Goal: Task Accomplishment & Management: Use online tool/utility

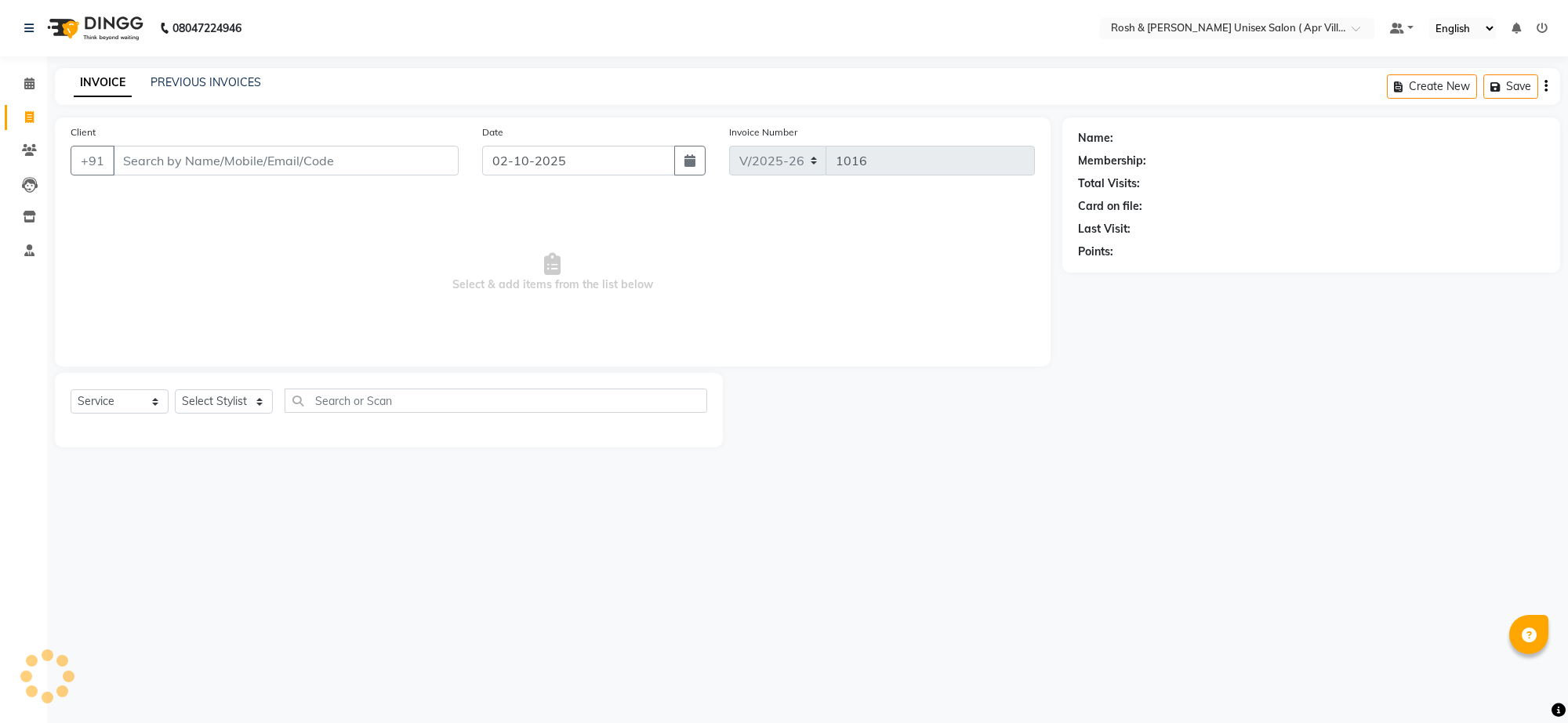
select select "8955"
select select "service"
click at [151, 175] on input "Client" at bounding box center [285, 161] width 345 height 30
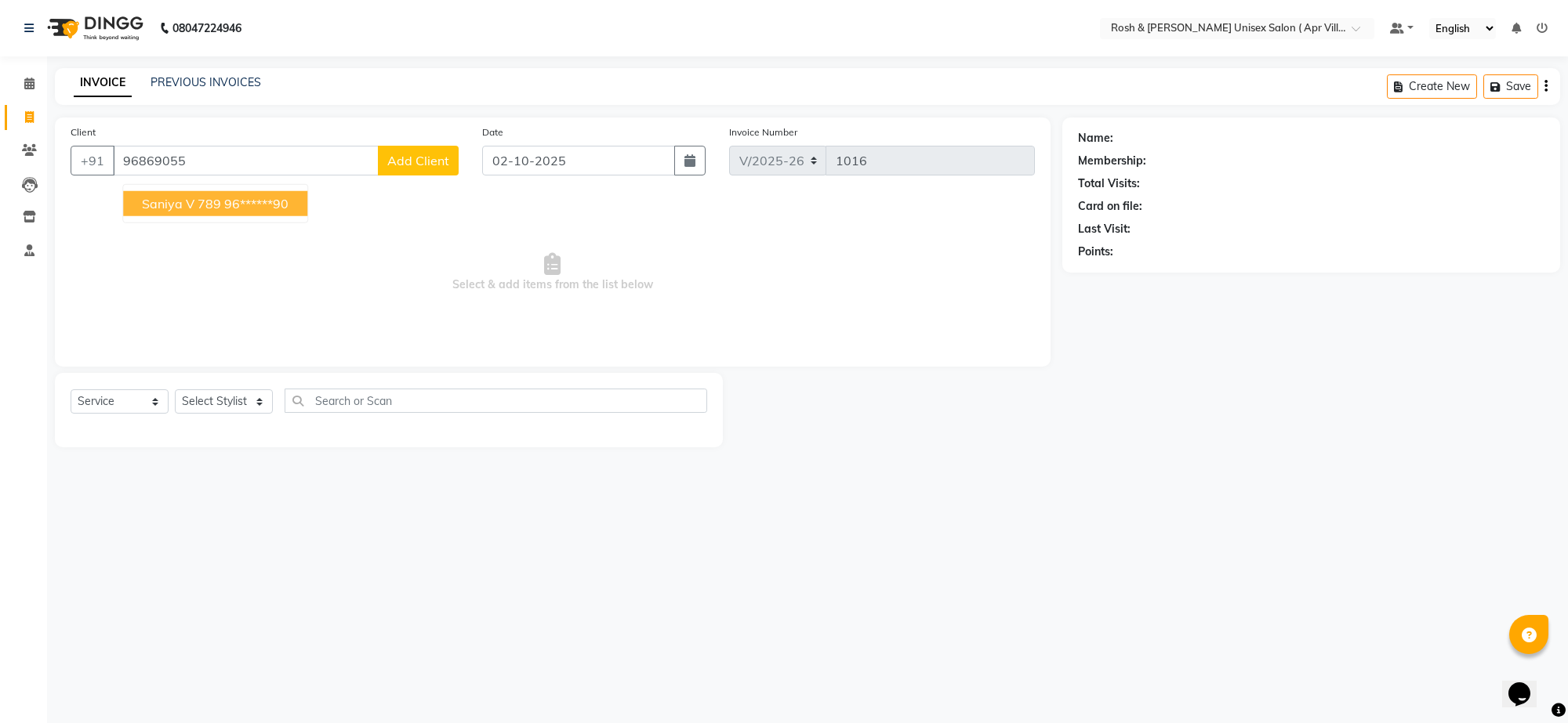
click at [288, 211] on ngb-highlight "96******90" at bounding box center [256, 203] width 64 height 16
type input "96******90"
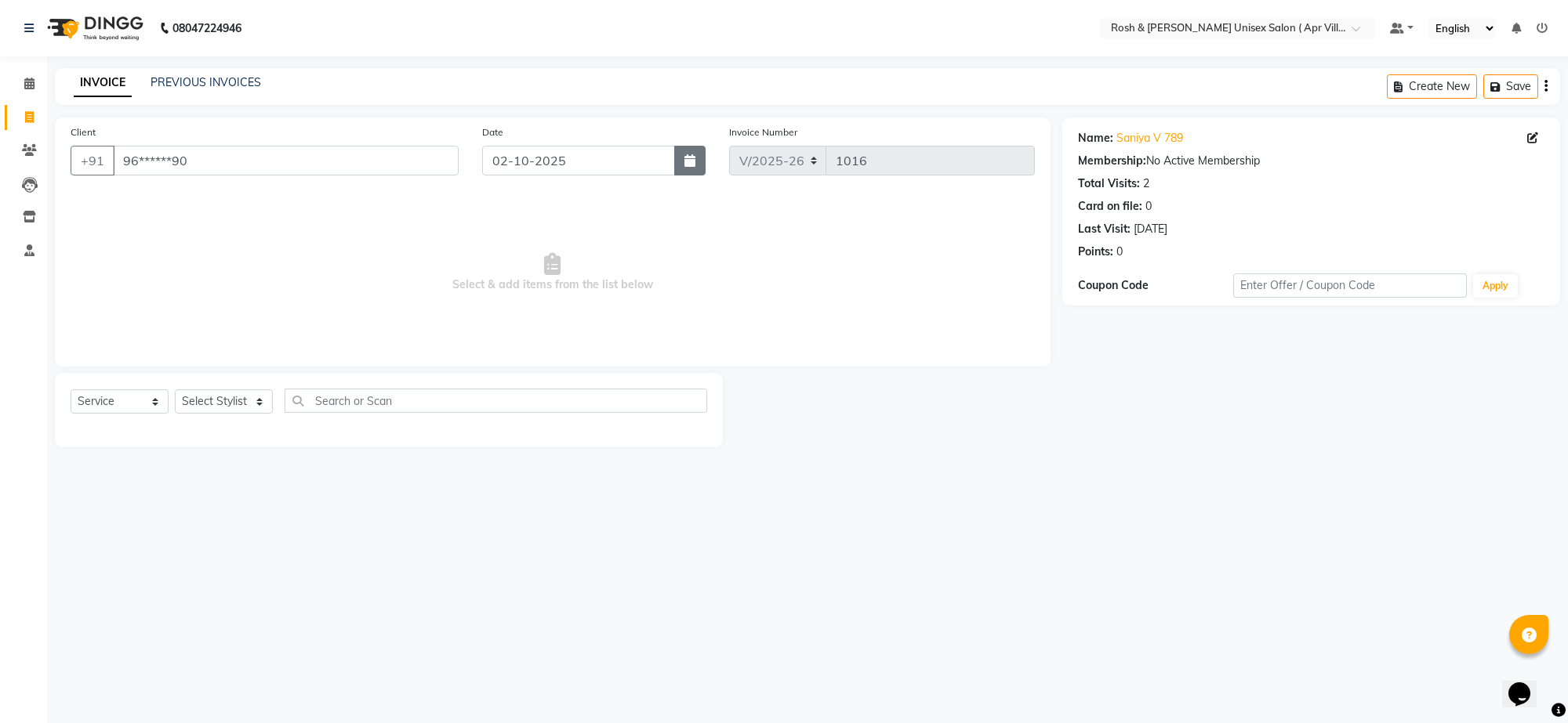
click at [684, 167] on icon "button" at bounding box center [690, 160] width 11 height 12
select select "10"
select select "2025"
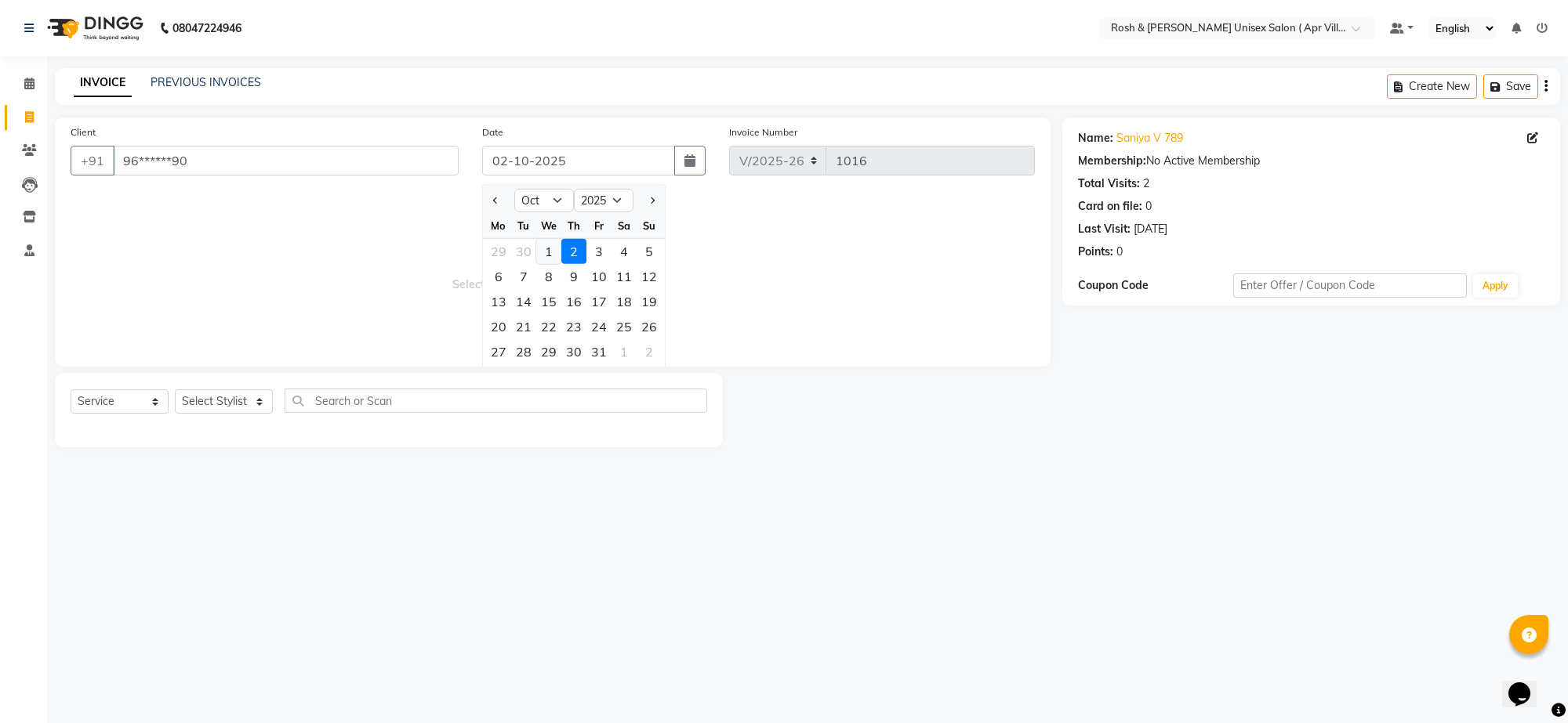
click at [561, 264] on div "1" at bounding box center [549, 251] width 25 height 25
type input "01-10-2025"
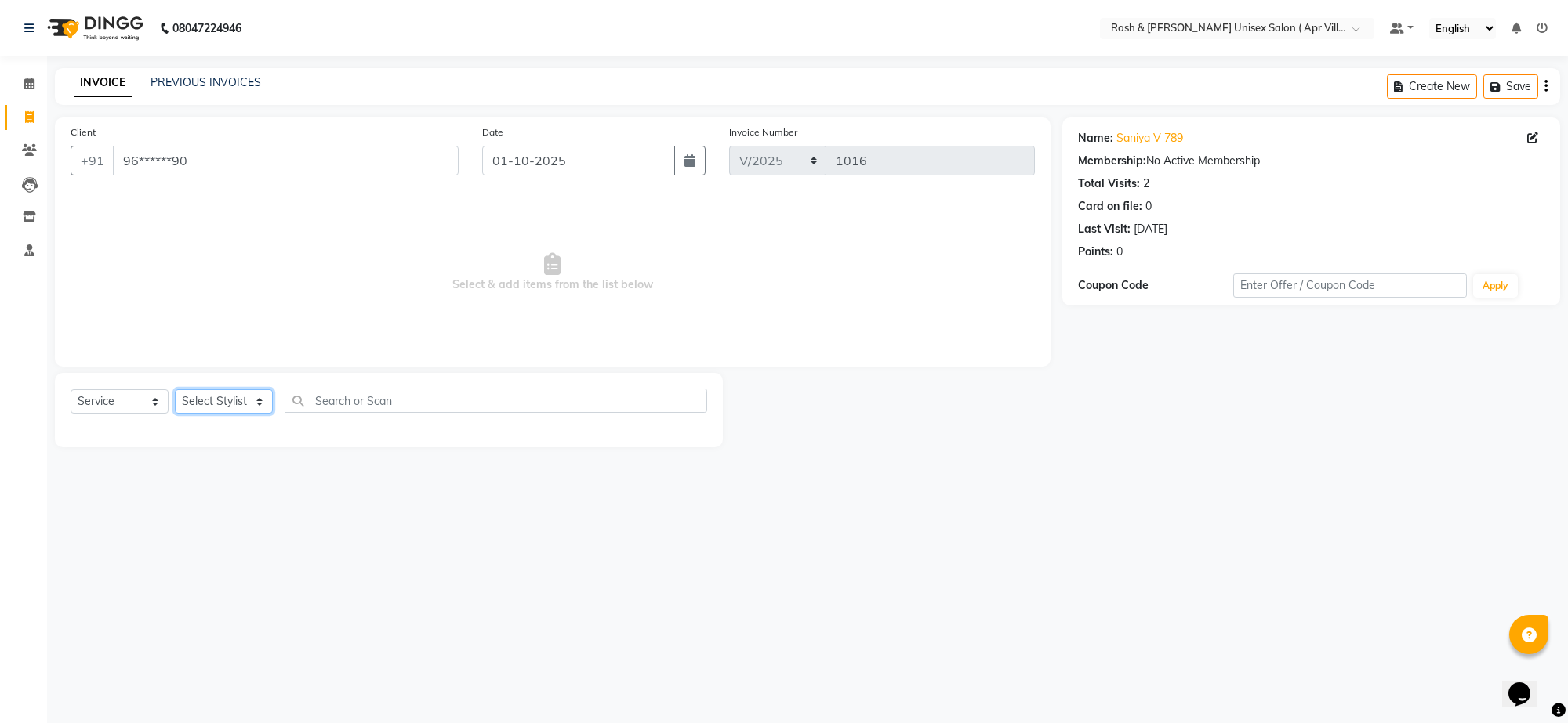
click at [265, 414] on select "Select Stylist Aalam Devi Dingg Support [PERSON_NAME] Front Desk Hangma Imran […" at bounding box center [223, 402] width 98 height 25
select select "90610"
click at [355, 413] on input "text" at bounding box center [496, 401] width 423 height 25
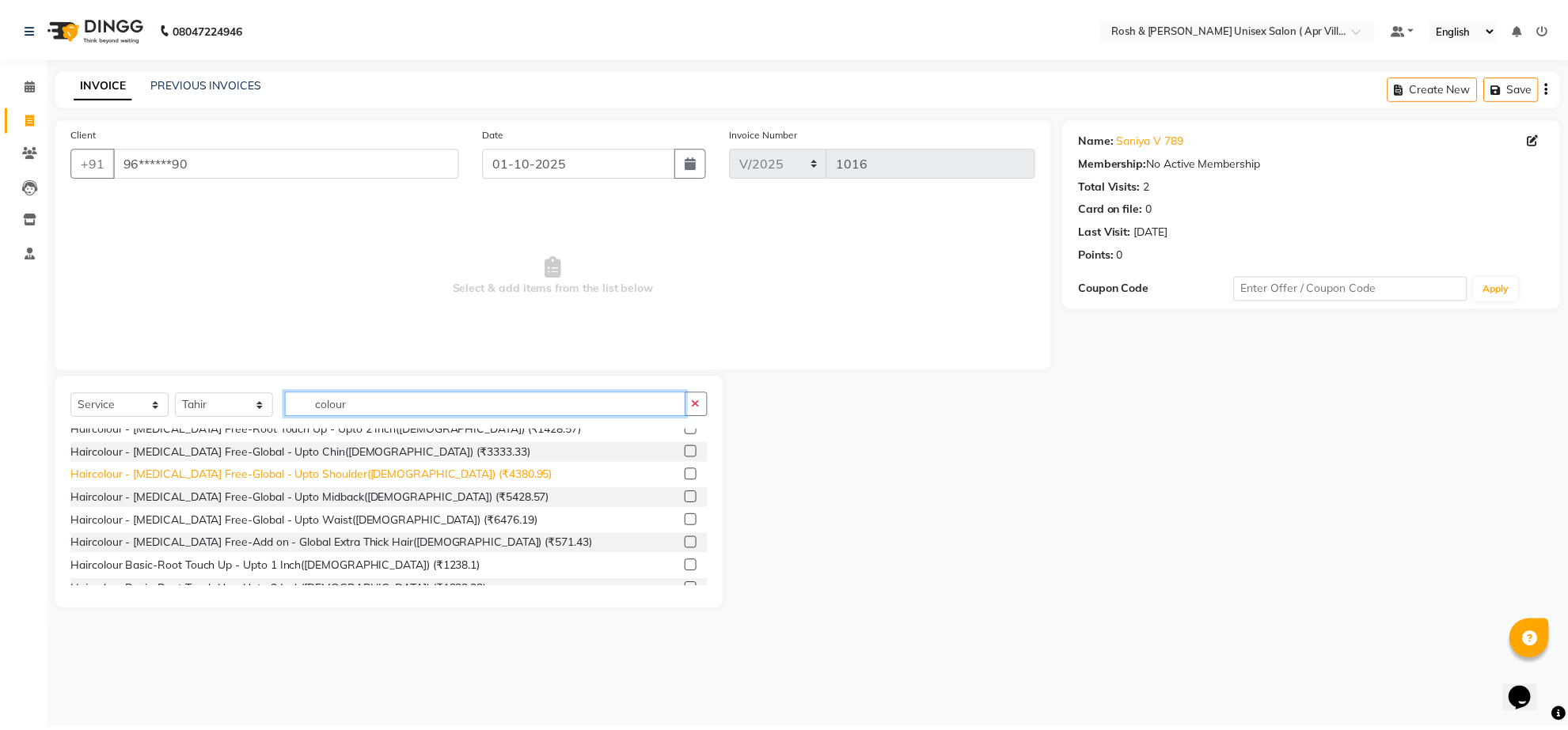
scroll to position [99, 0]
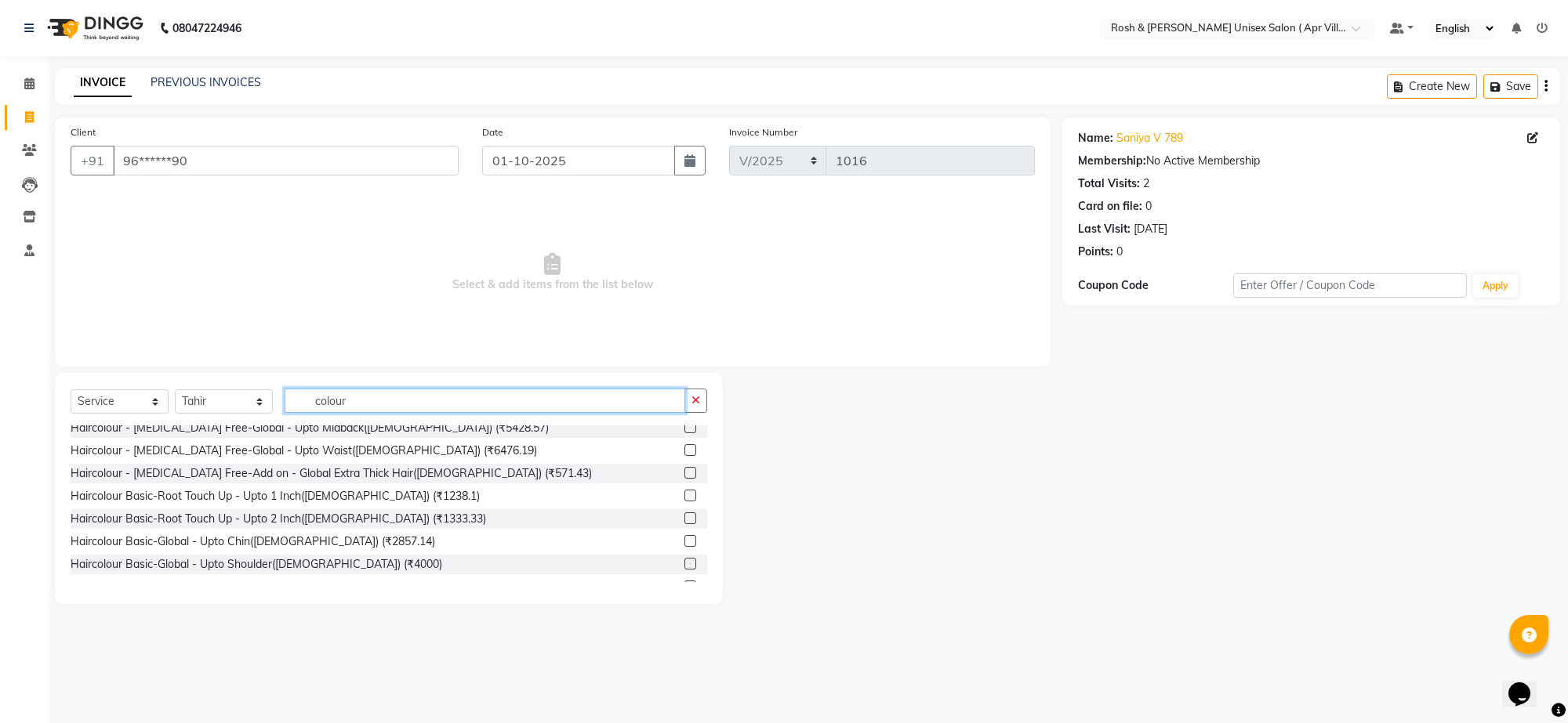
type input "colour"
drag, startPoint x: 664, startPoint y: 579, endPoint x: 669, endPoint y: 530, distance: 49.3
click at [669, 531] on div "Haircolour - [MEDICAL_DATA] Free-Root Touch Up - Upto 1 Inch([DEMOGRAPHIC_DATA]…" at bounding box center [388, 504] width 637 height 157
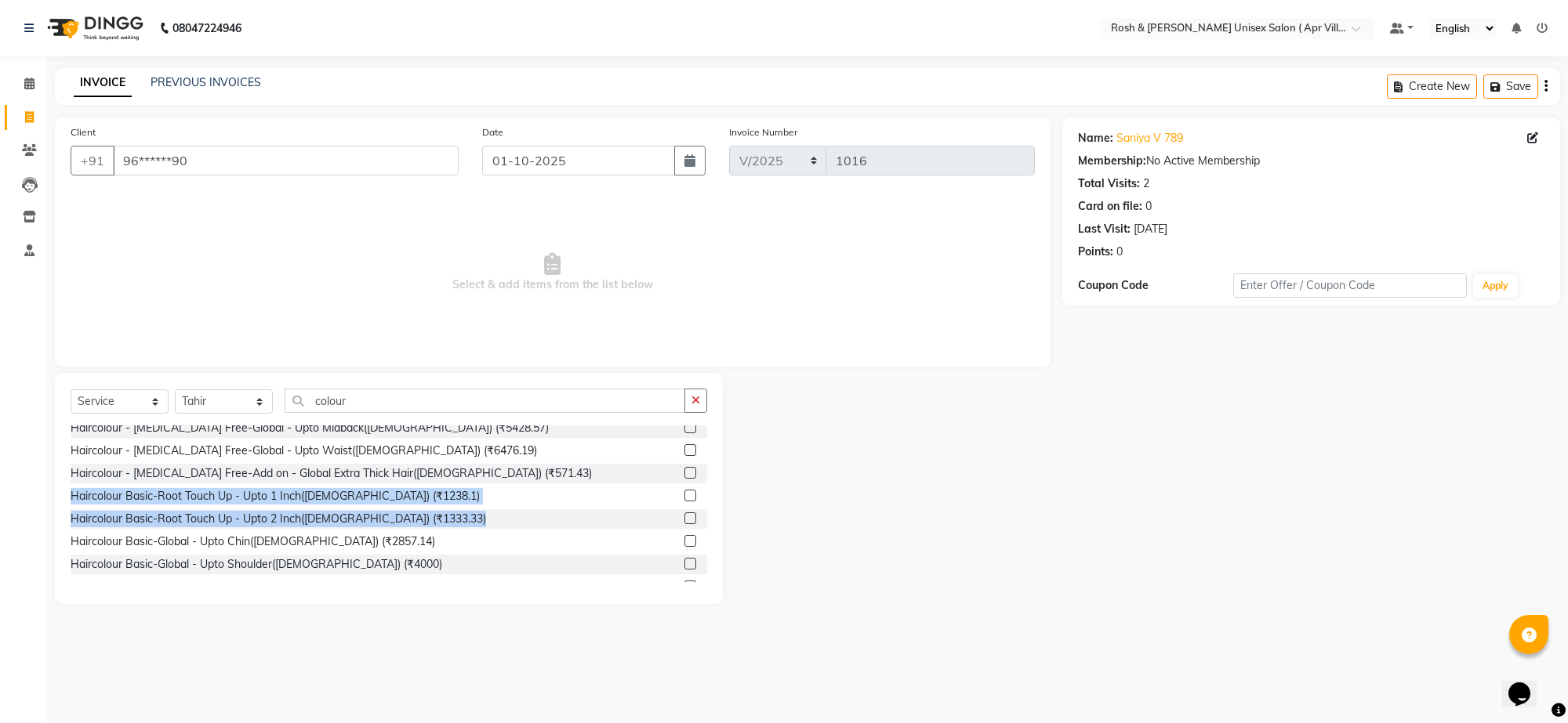
click at [684, 502] on label at bounding box center [690, 495] width 11 height 11
click at [684, 502] on input "checkbox" at bounding box center [690, 497] width 11 height 11
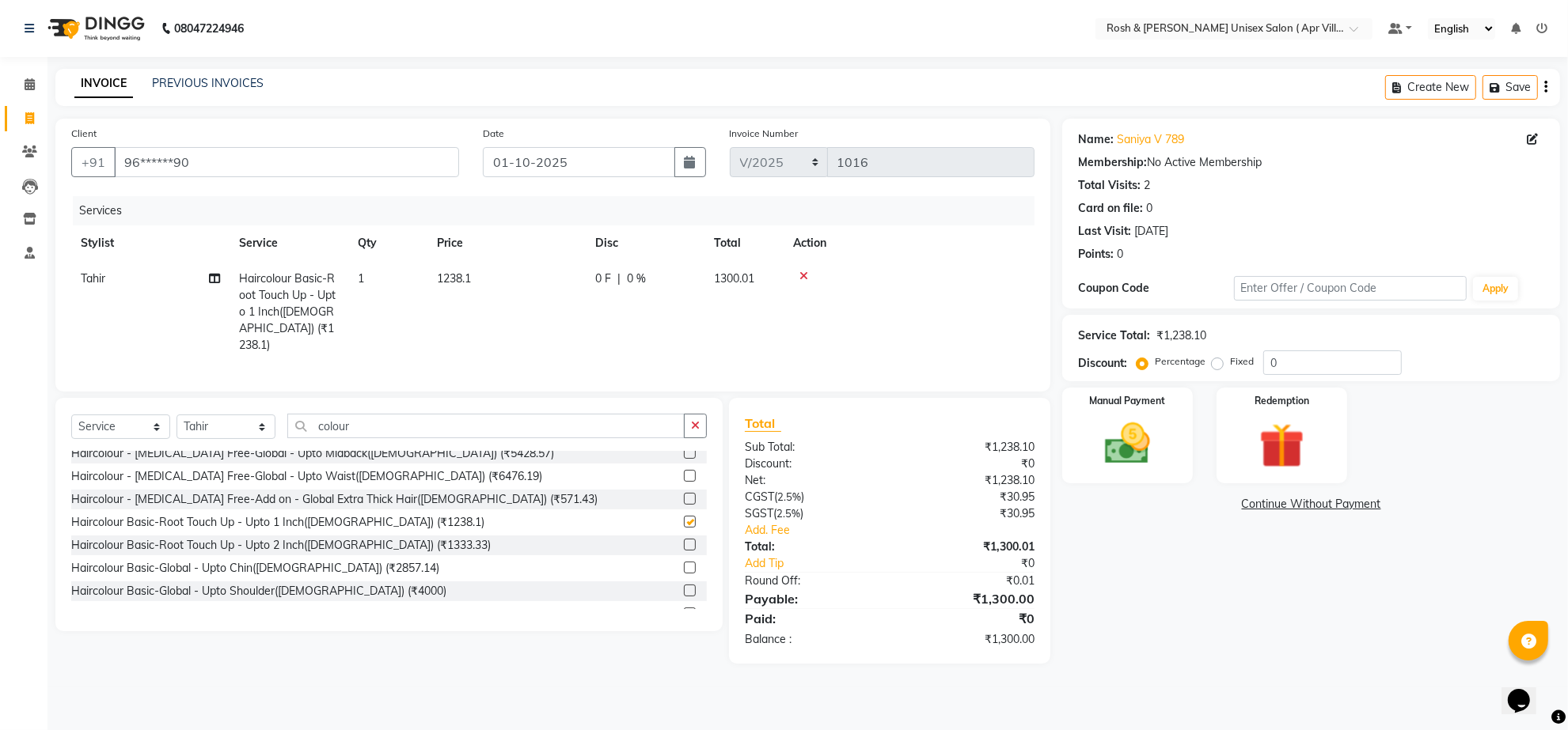
checkbox input "false"
click at [497, 328] on td "1238.1" at bounding box center [507, 312] width 158 height 102
select select "90610"
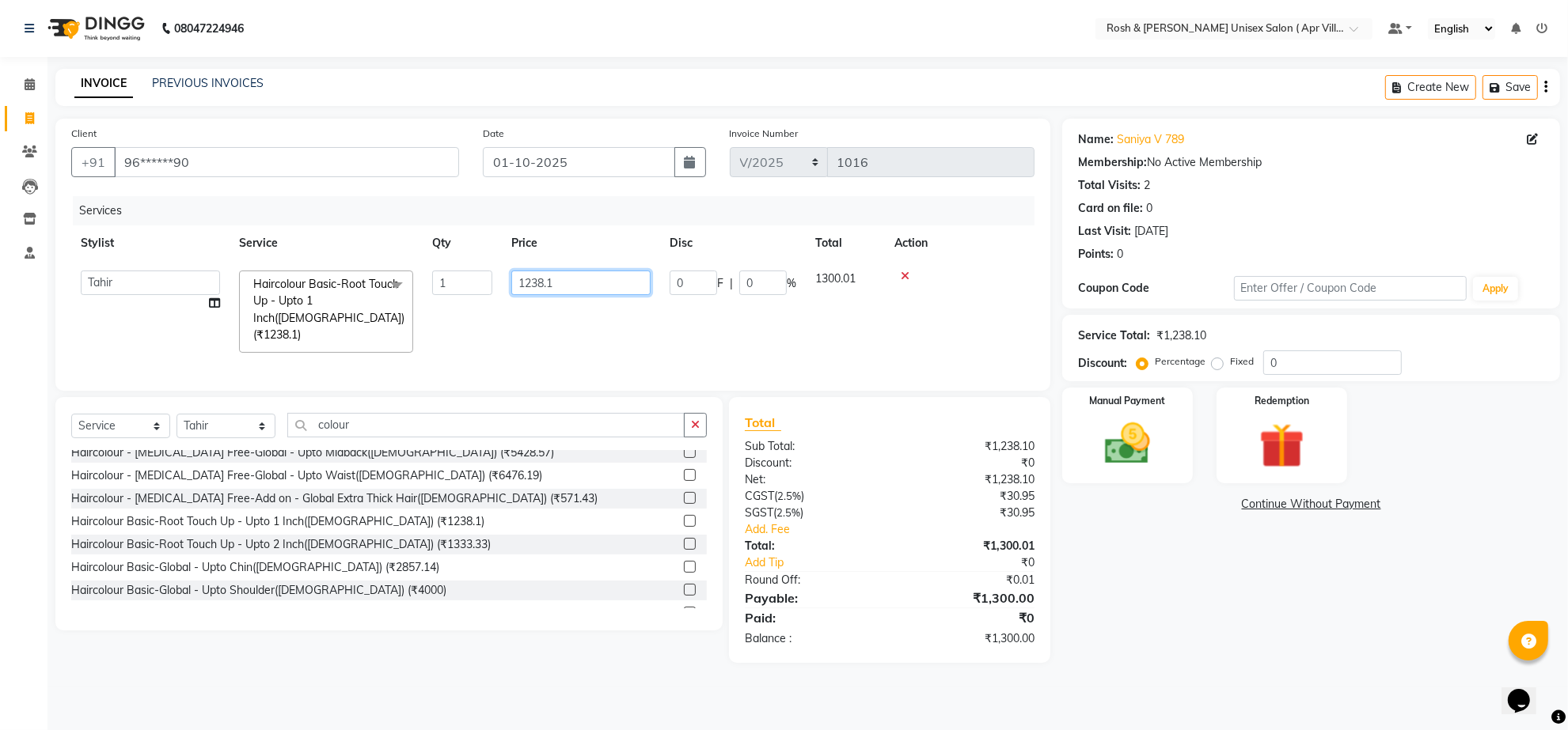
click at [611, 295] on input "1238.1" at bounding box center [581, 283] width 140 height 25
type input "1"
type input "1619.04"
click at [628, 363] on tr "[PERSON_NAME] Support [PERSON_NAME] Front Desk Hangma [PERSON_NAME] [PERSON_NAM…" at bounding box center [552, 312] width 963 height 101
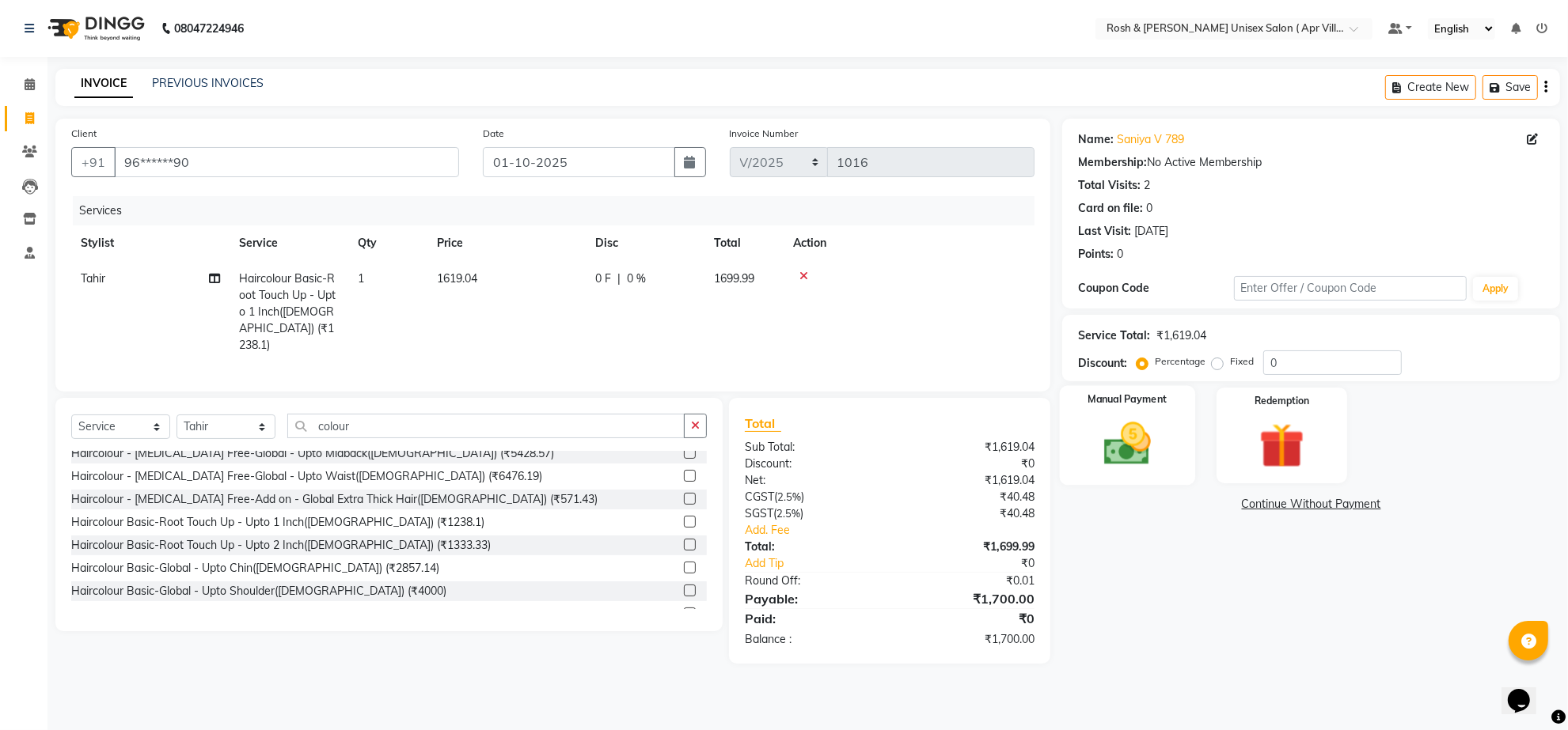
click at [1138, 471] on img at bounding box center [1128, 444] width 76 height 54
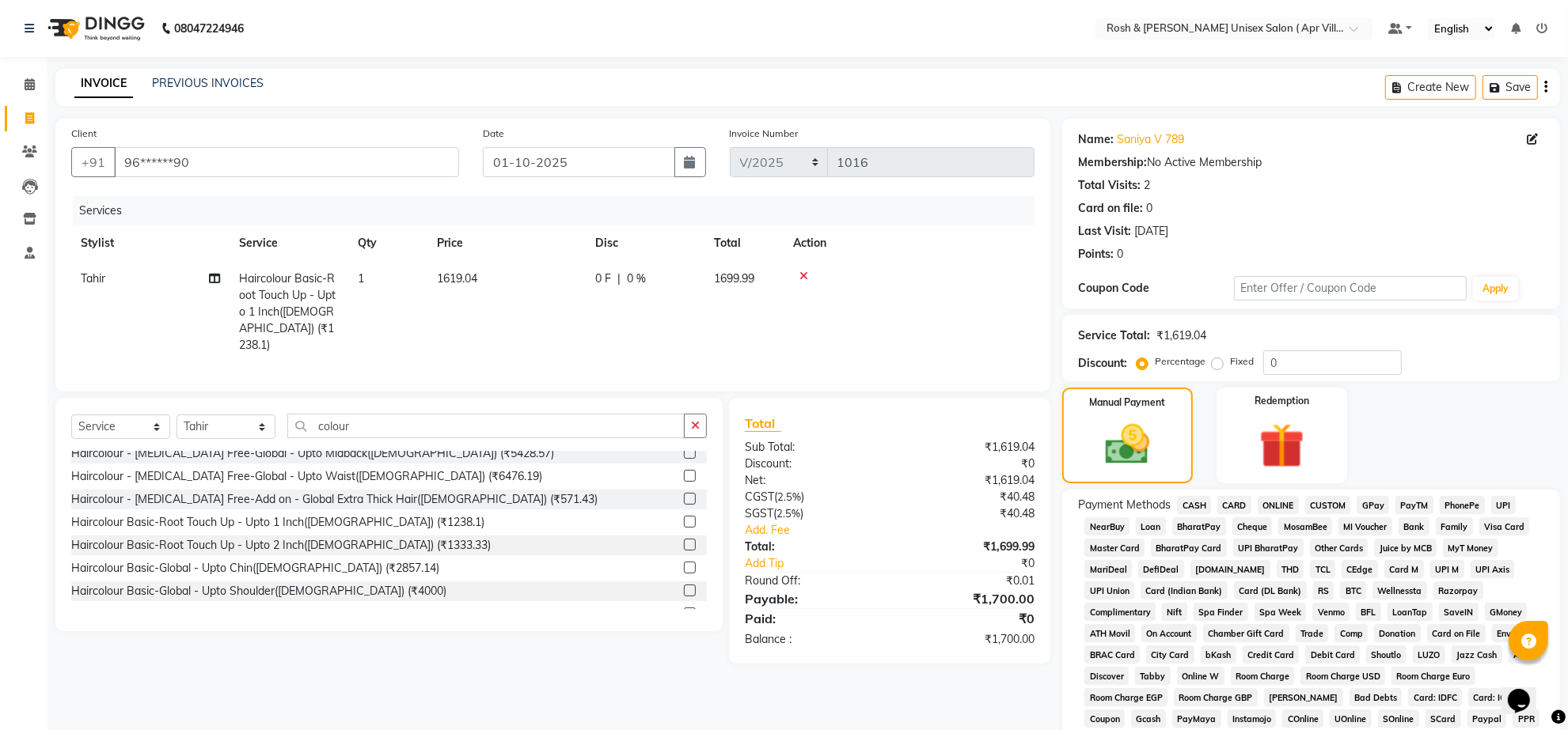
click at [1292, 514] on span "ONLINE" at bounding box center [1278, 505] width 41 height 18
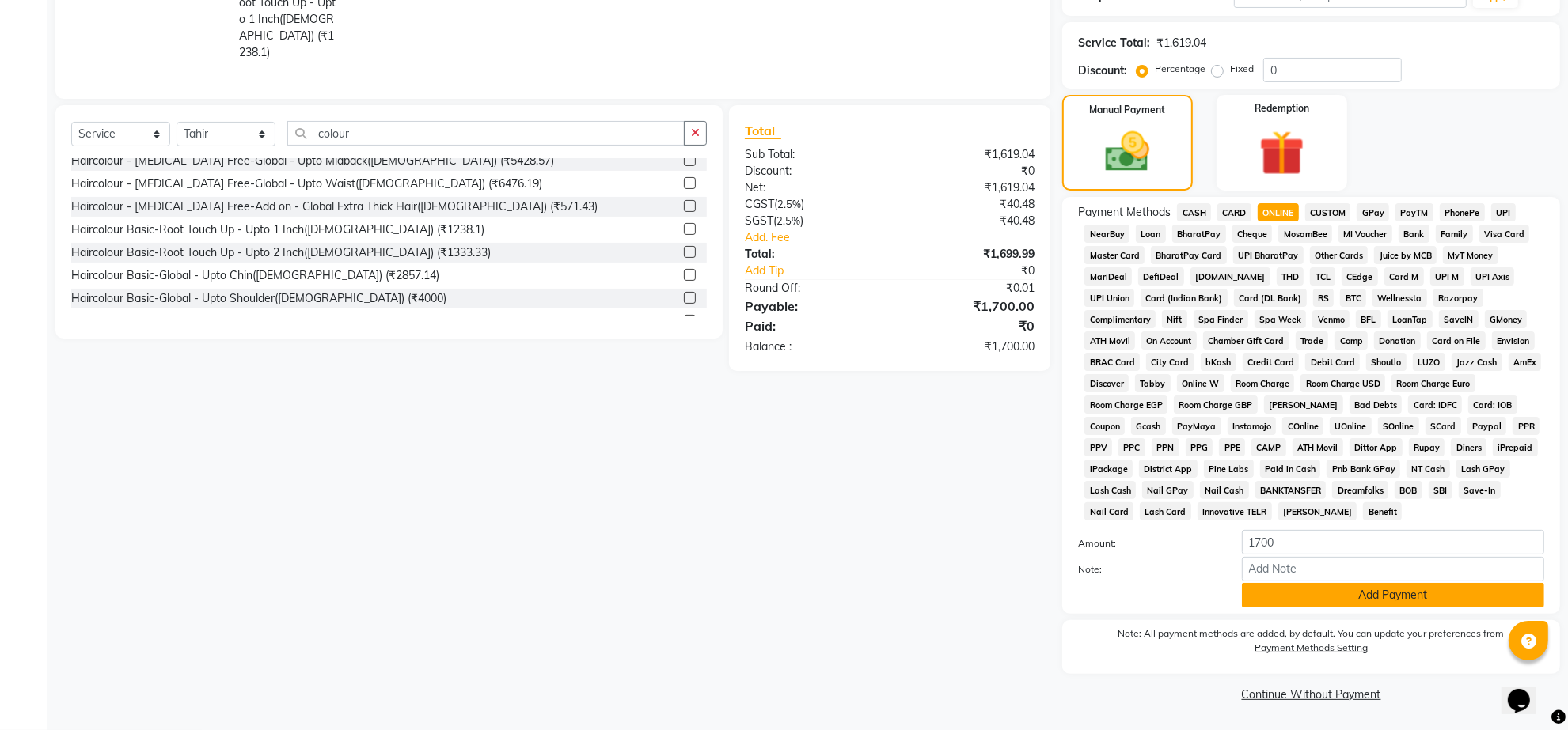
scroll to position [413, 0]
click at [1355, 583] on button "Add Payment" at bounding box center [1393, 596] width 302 height 25
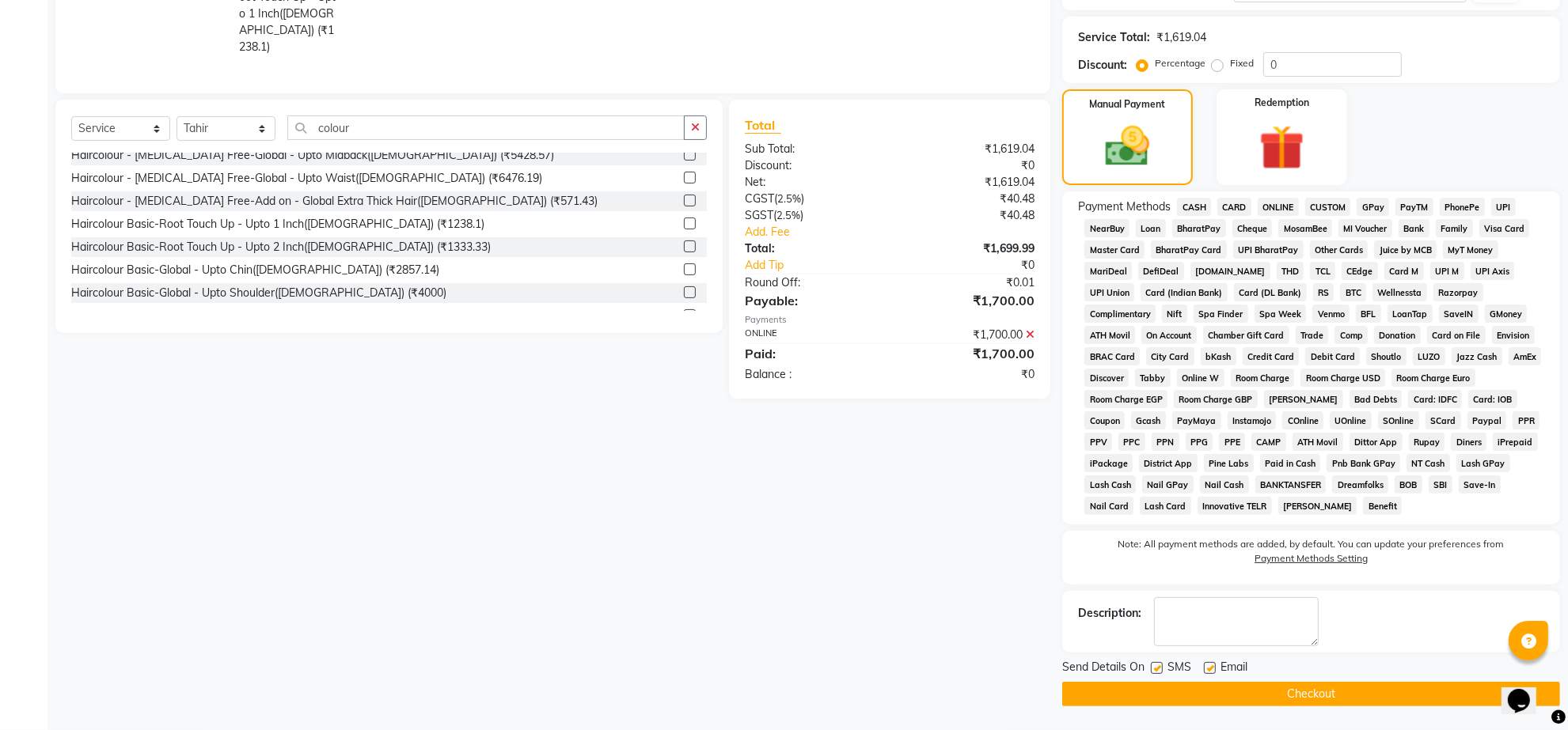
drag, startPoint x: 1284, startPoint y: 694, endPoint x: 1328, endPoint y: 665, distance: 52.7
click at [1316, 670] on div "Send Details On SMS Email Checkout" at bounding box center [1311, 682] width 498 height 47
click at [1370, 706] on button "Checkout" at bounding box center [1311, 694] width 498 height 25
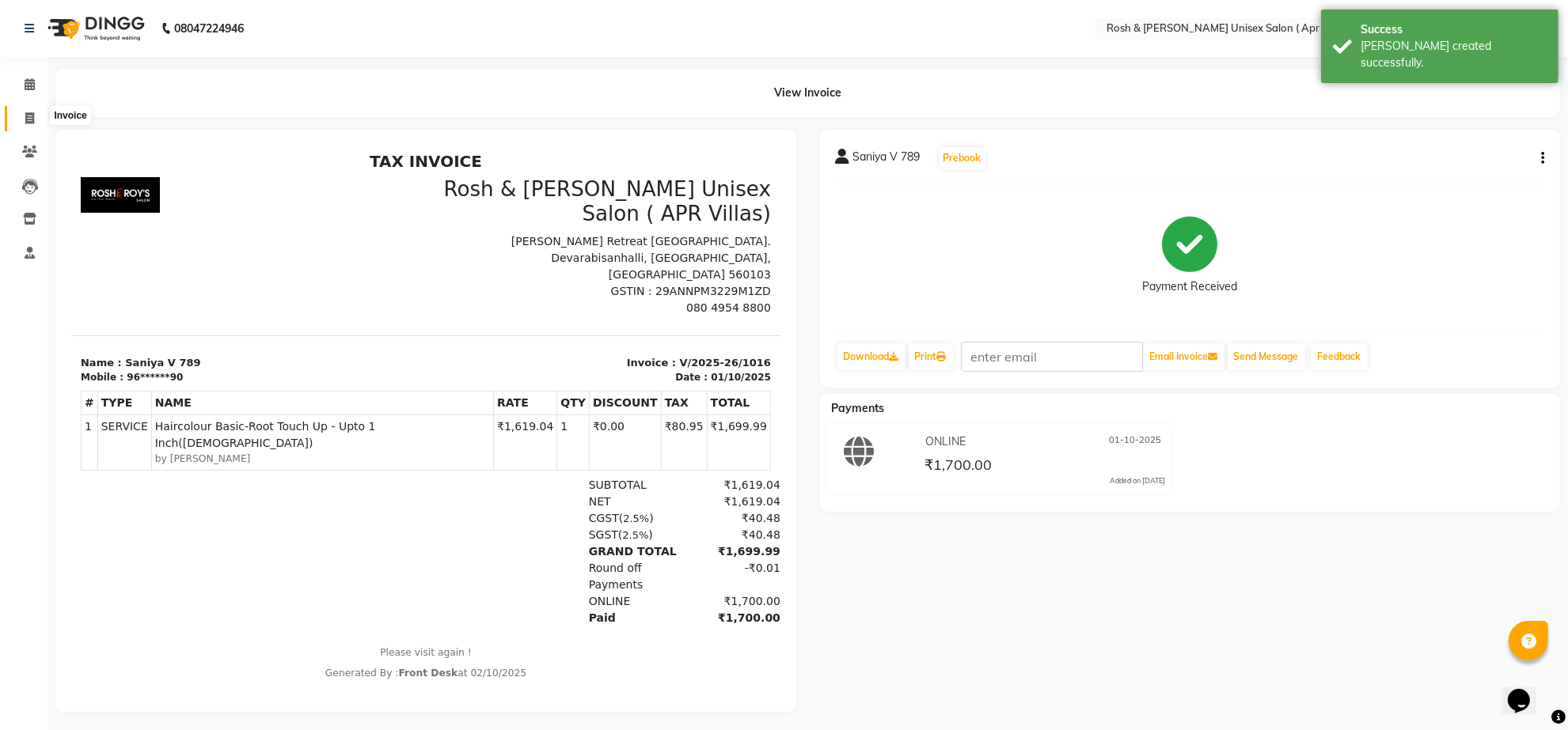
click at [28, 118] on icon at bounding box center [29, 117] width 9 height 12
select select "service"
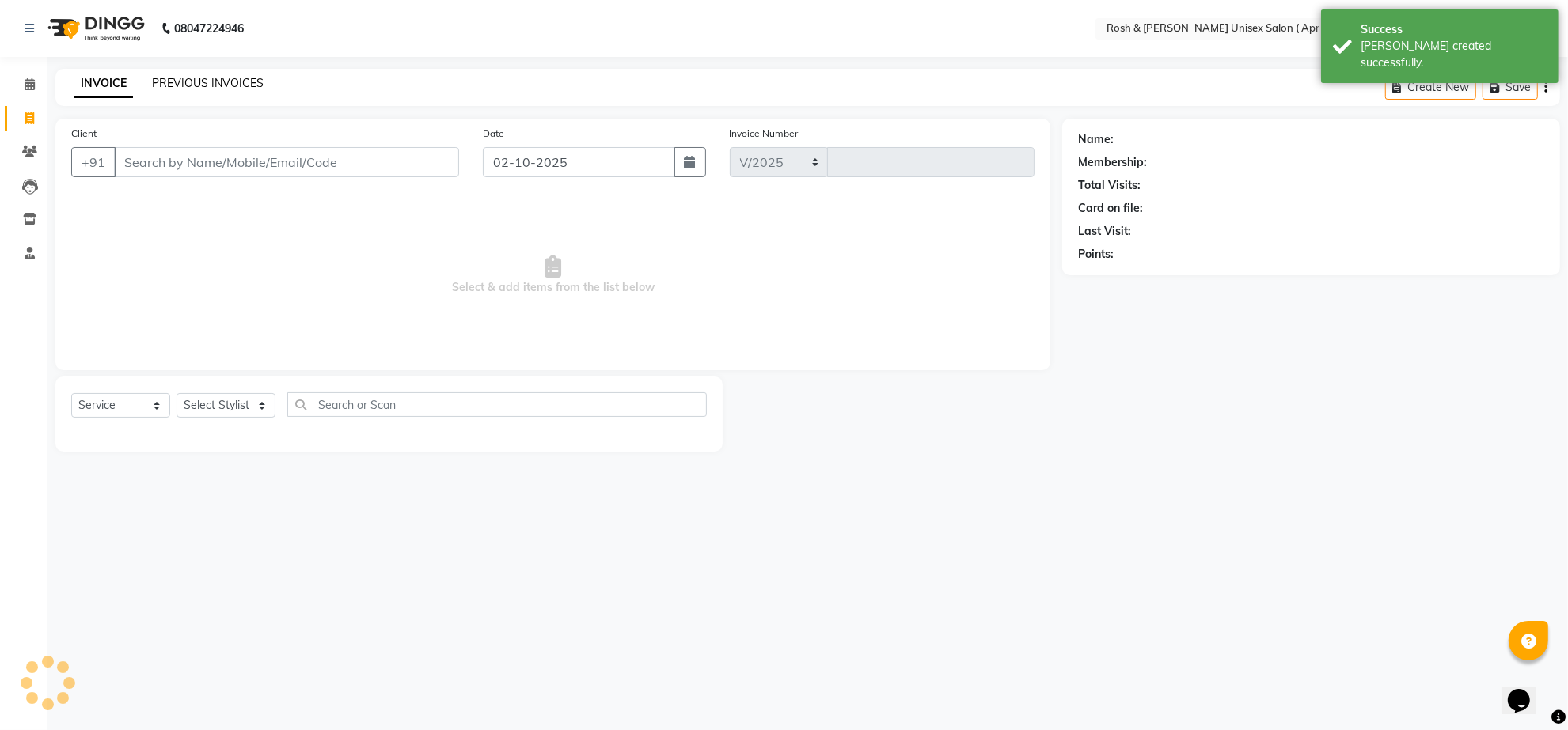
select select "8955"
type input "1017"
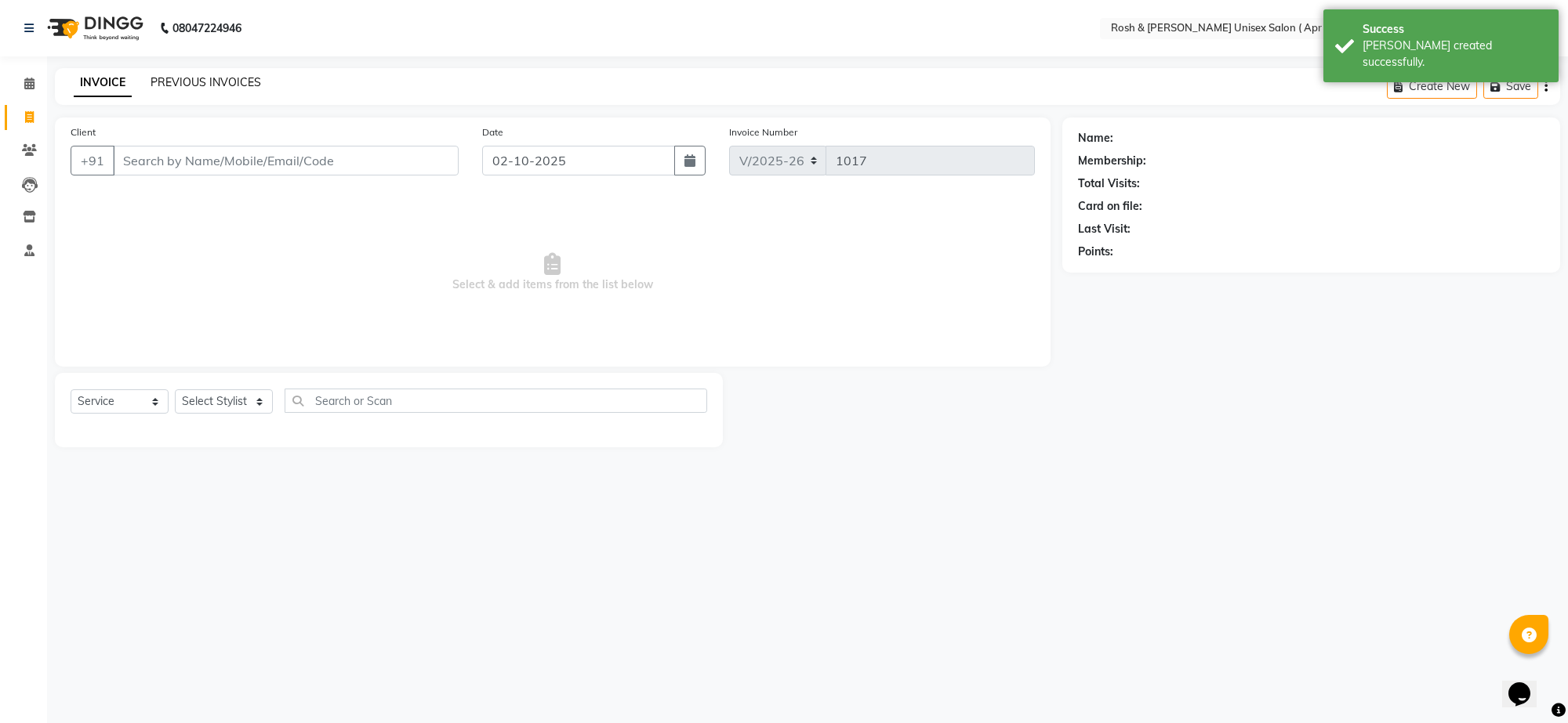
click at [219, 88] on link "PREVIOUS INVOICES" at bounding box center [205, 82] width 110 height 14
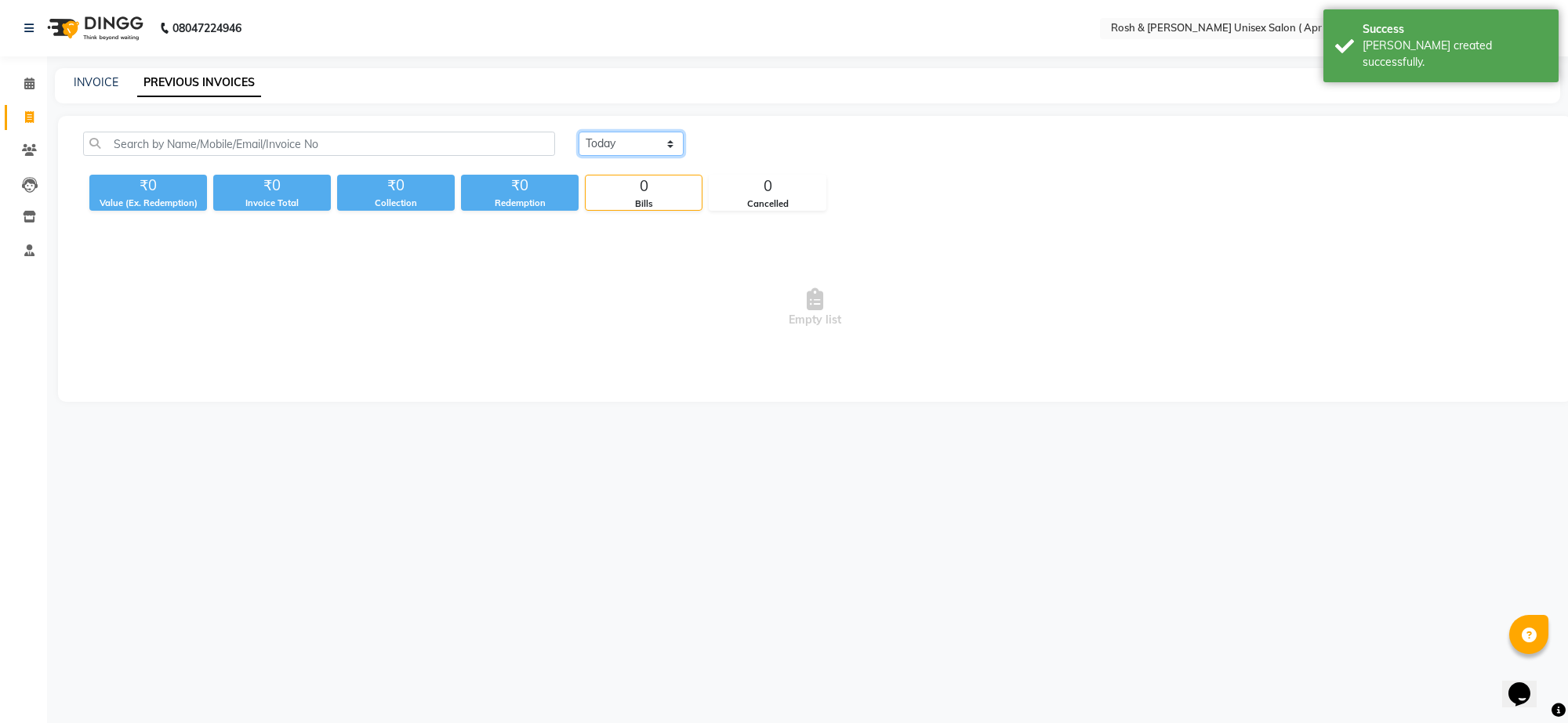
click at [684, 156] on select "[DATE] [DATE] Custom Range" at bounding box center [631, 144] width 105 height 25
select select "[DATE]"
click at [581, 146] on select "[DATE] [DATE] Custom Range" at bounding box center [631, 144] width 105 height 25
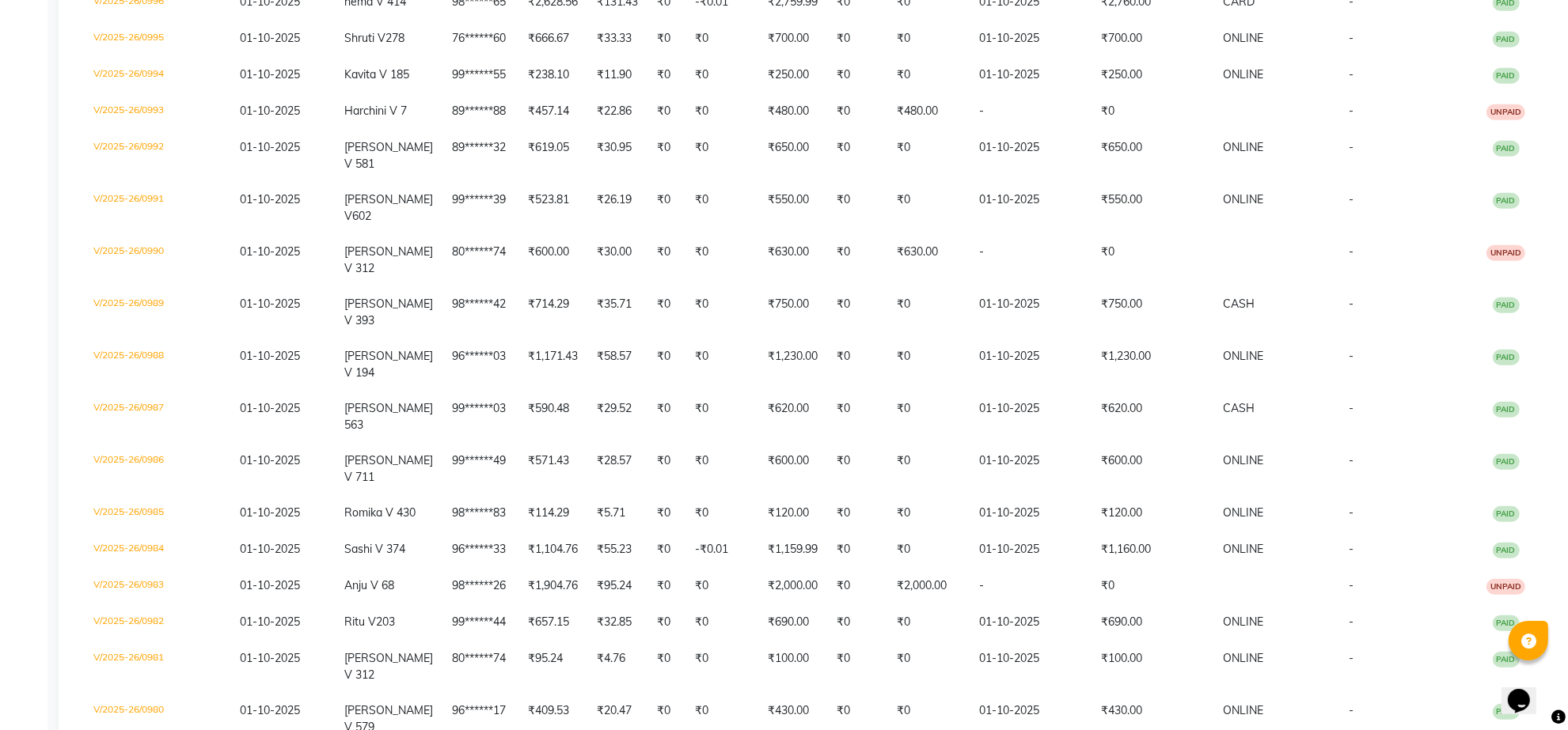
scroll to position [1286, 0]
